Goal: Information Seeking & Learning: Learn about a topic

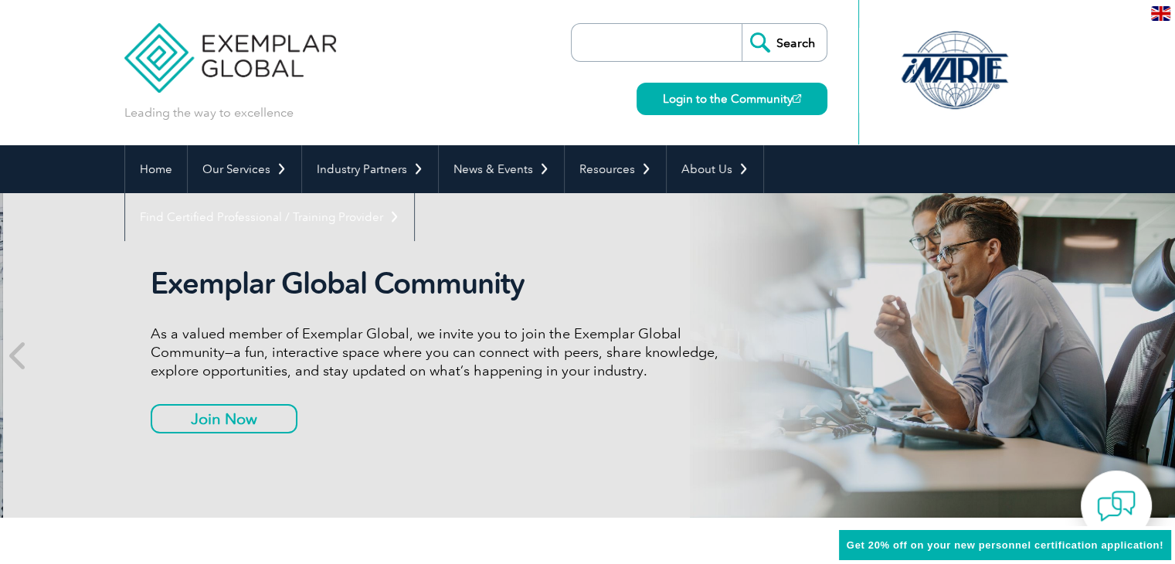
drag, startPoint x: 142, startPoint y: 272, endPoint x: 201, endPoint y: 280, distance: 59.3
click at [201, 280] on div "Exemplar Global Community As a valued member of Exemplar Global, we invite you …" at bounding box center [590, 355] width 927 height 324
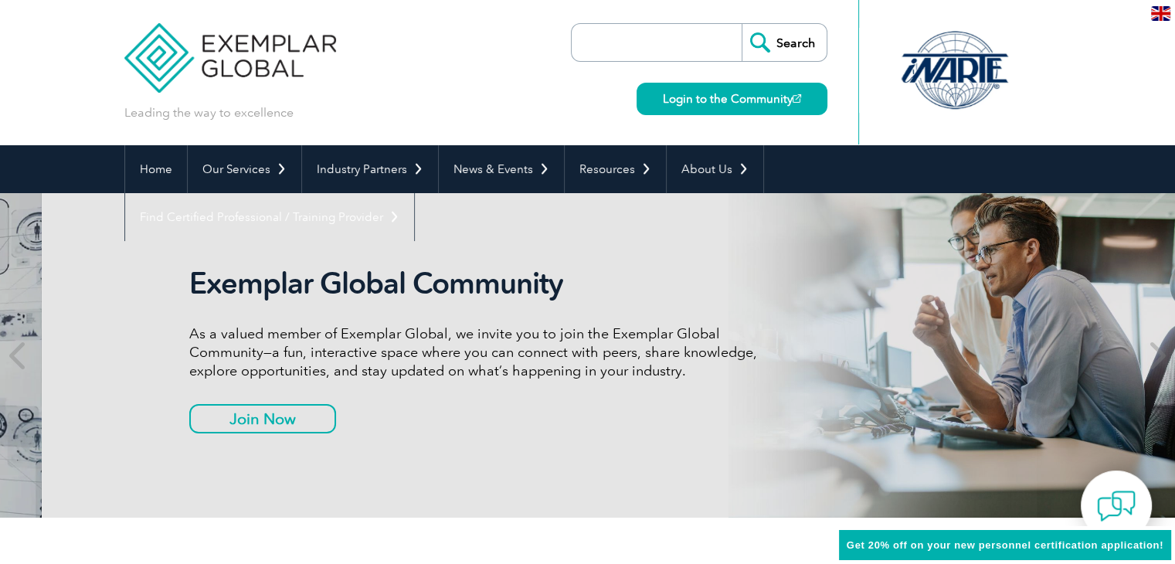
drag, startPoint x: 160, startPoint y: 276, endPoint x: 212, endPoint y: 279, distance: 51.8
click at [212, 279] on div "Exemplar Global Community As a valued member of Exemplar Global, we invite you …" at bounding box center [629, 355] width 927 height 324
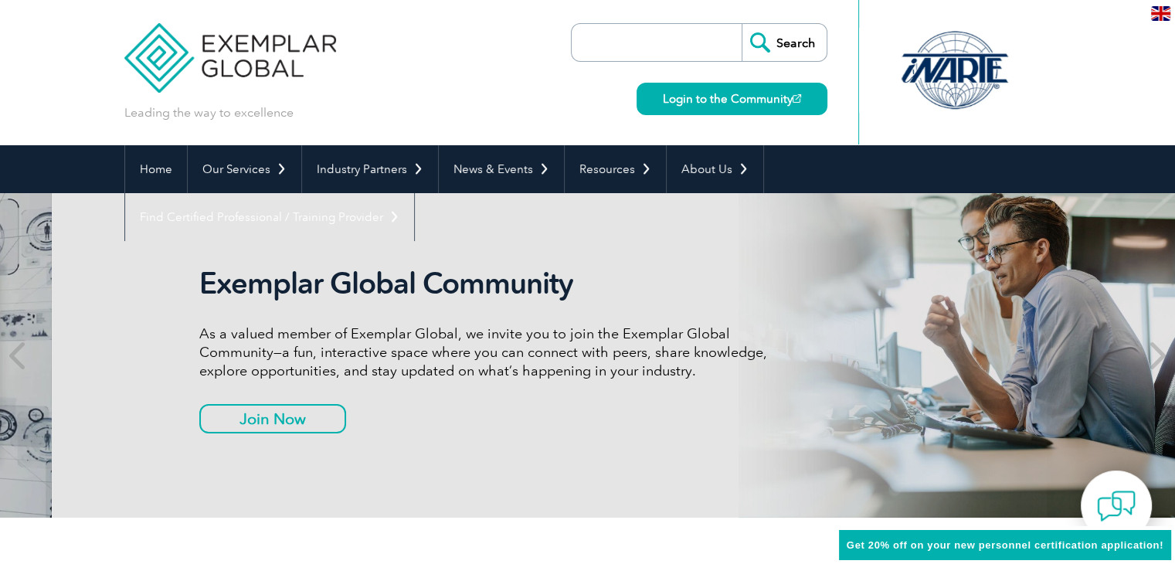
drag, startPoint x: 148, startPoint y: 254, endPoint x: 216, endPoint y: 260, distance: 69.0
click at [216, 260] on div "Exemplar Global Community As a valued member of Exemplar Global, we invite you …" at bounding box center [639, 355] width 927 height 324
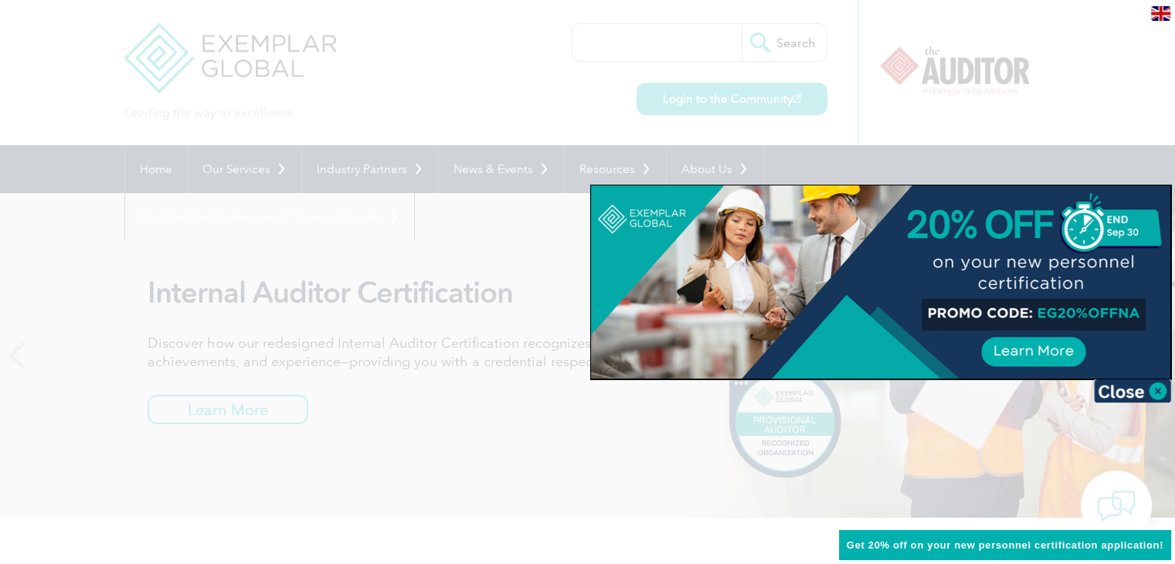
click at [1026, 53] on div at bounding box center [587, 282] width 1175 height 564
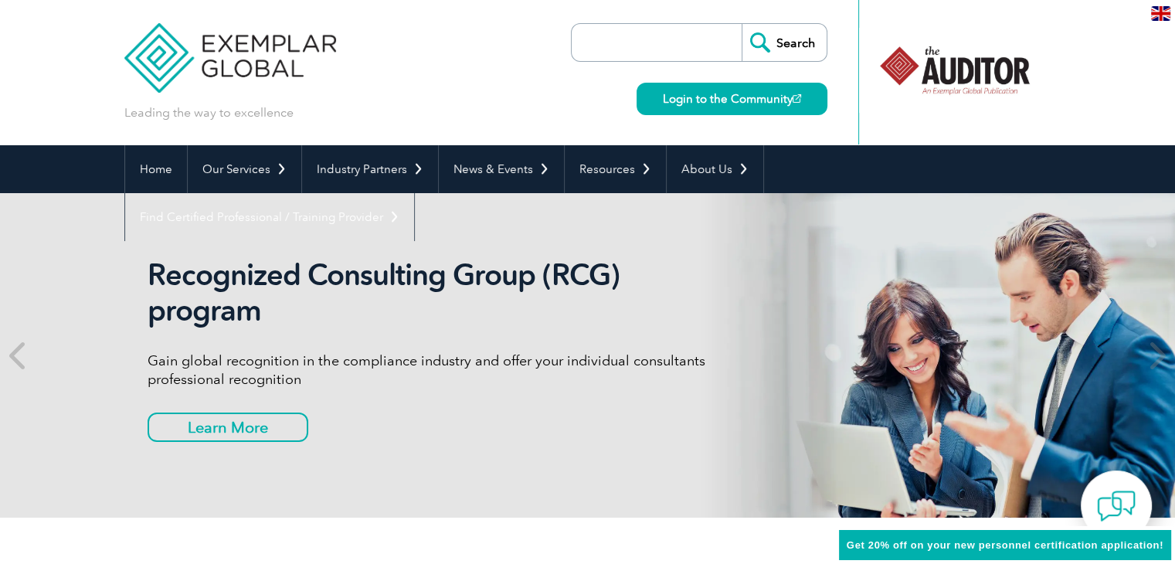
click at [241, 50] on img at bounding box center [230, 46] width 212 height 93
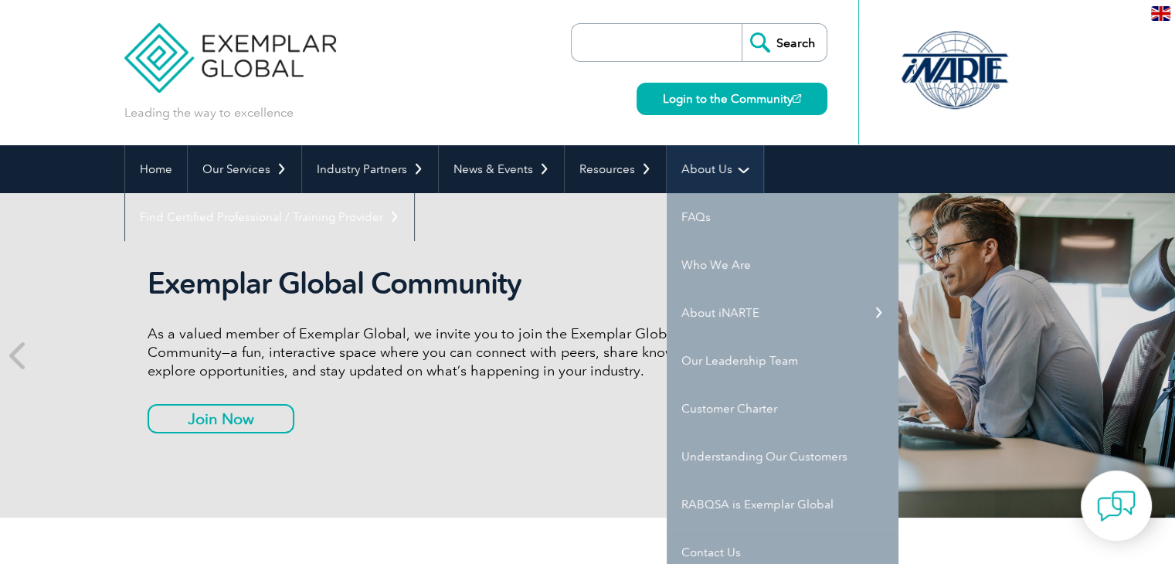
click at [715, 146] on link "About Us" at bounding box center [714, 169] width 97 height 48
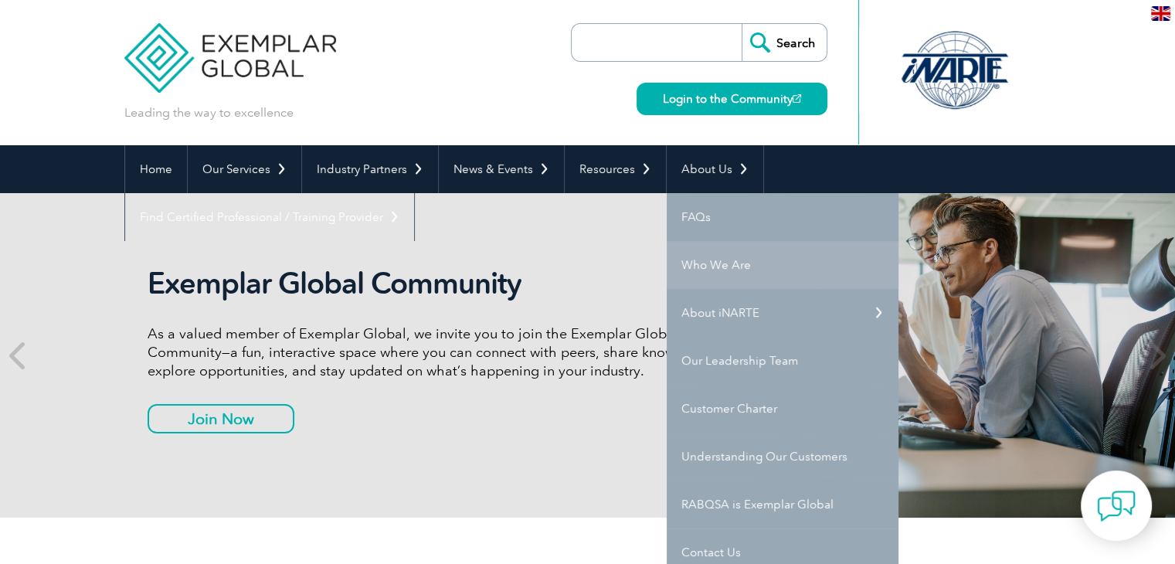
click at [717, 258] on link "Who We Are" at bounding box center [782, 265] width 232 height 48
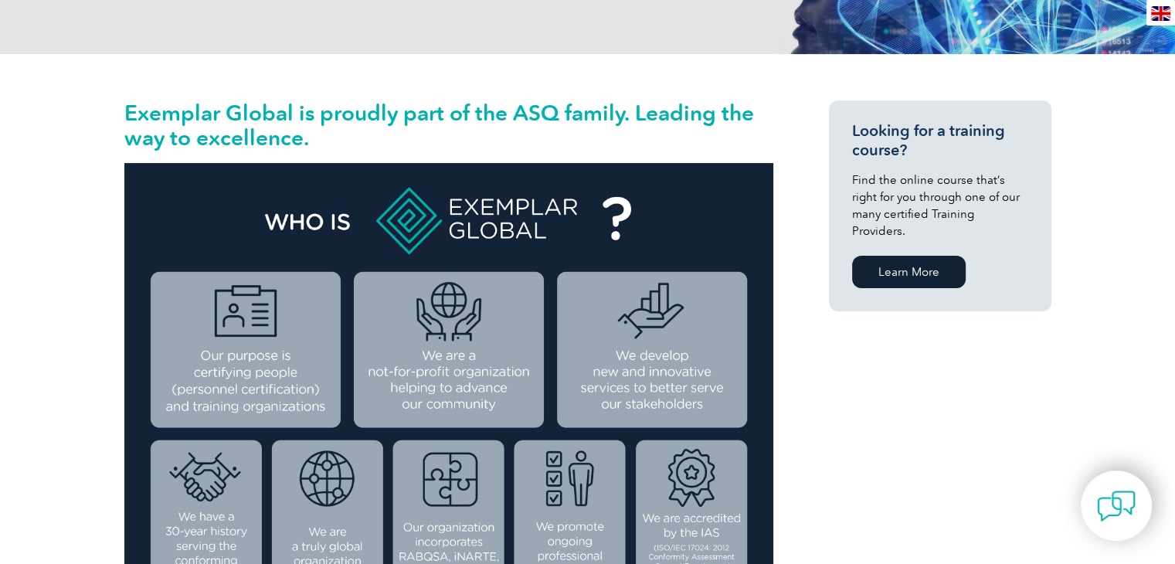
scroll to position [309, 0]
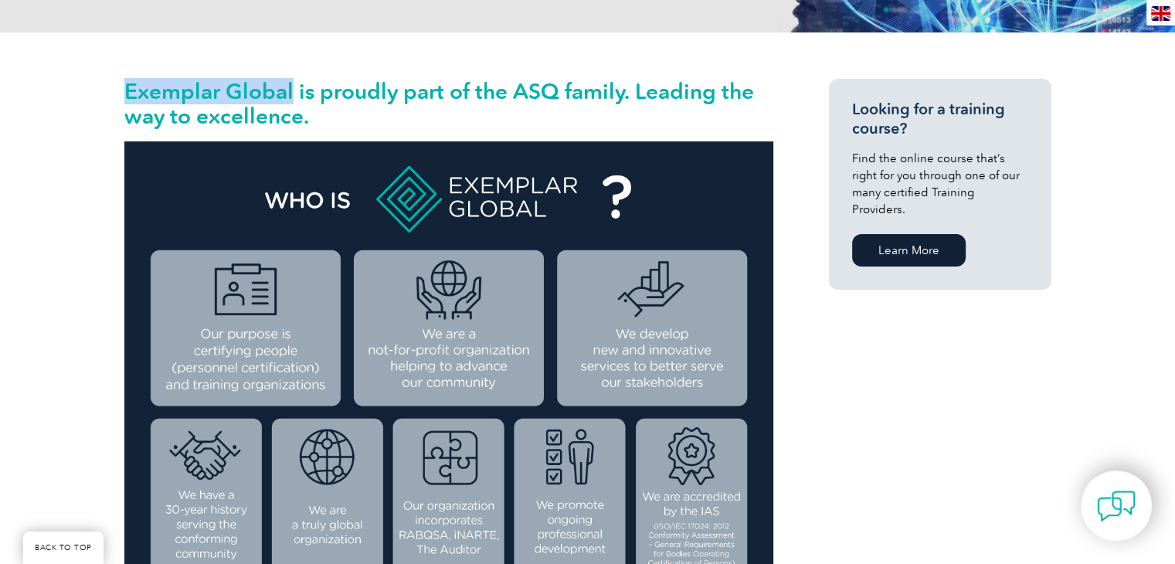
drag, startPoint x: 124, startPoint y: 86, endPoint x: 293, endPoint y: 96, distance: 170.2
click at [293, 96] on h2 "Exemplar Global is proudly part of the ASQ family. Leading the way to excellenc…" at bounding box center [448, 103] width 649 height 49
copy h2 "Exemplar Global"
